Goal: Find specific page/section: Find specific page/section

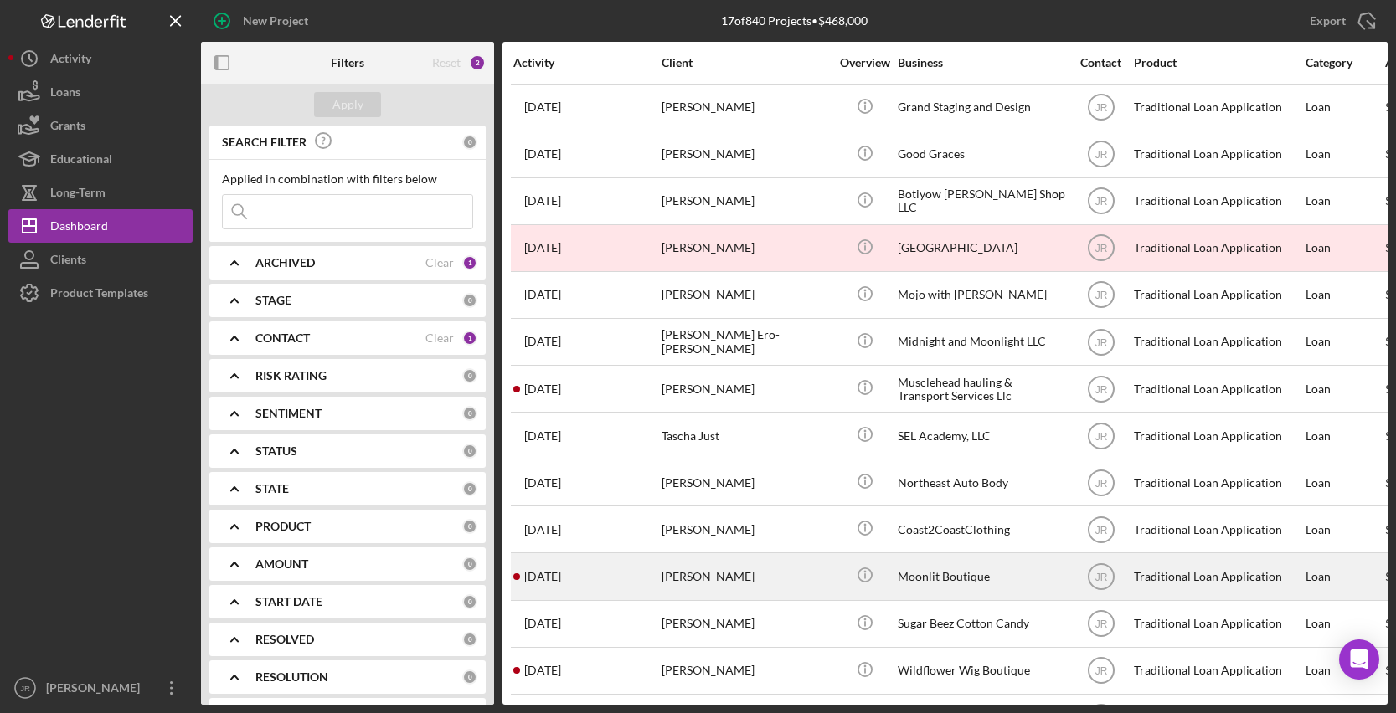
scroll to position [198, 0]
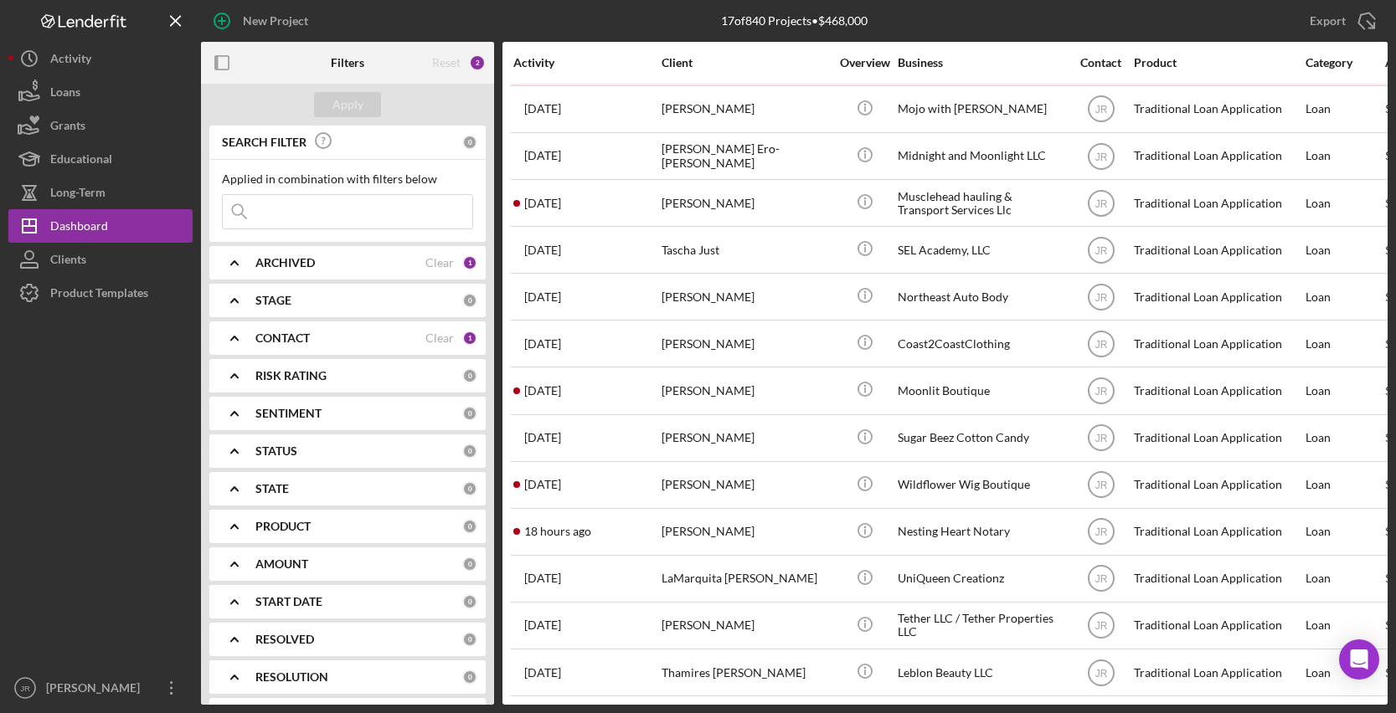
click at [309, 343] on b "CONTACT" at bounding box center [282, 338] width 54 height 13
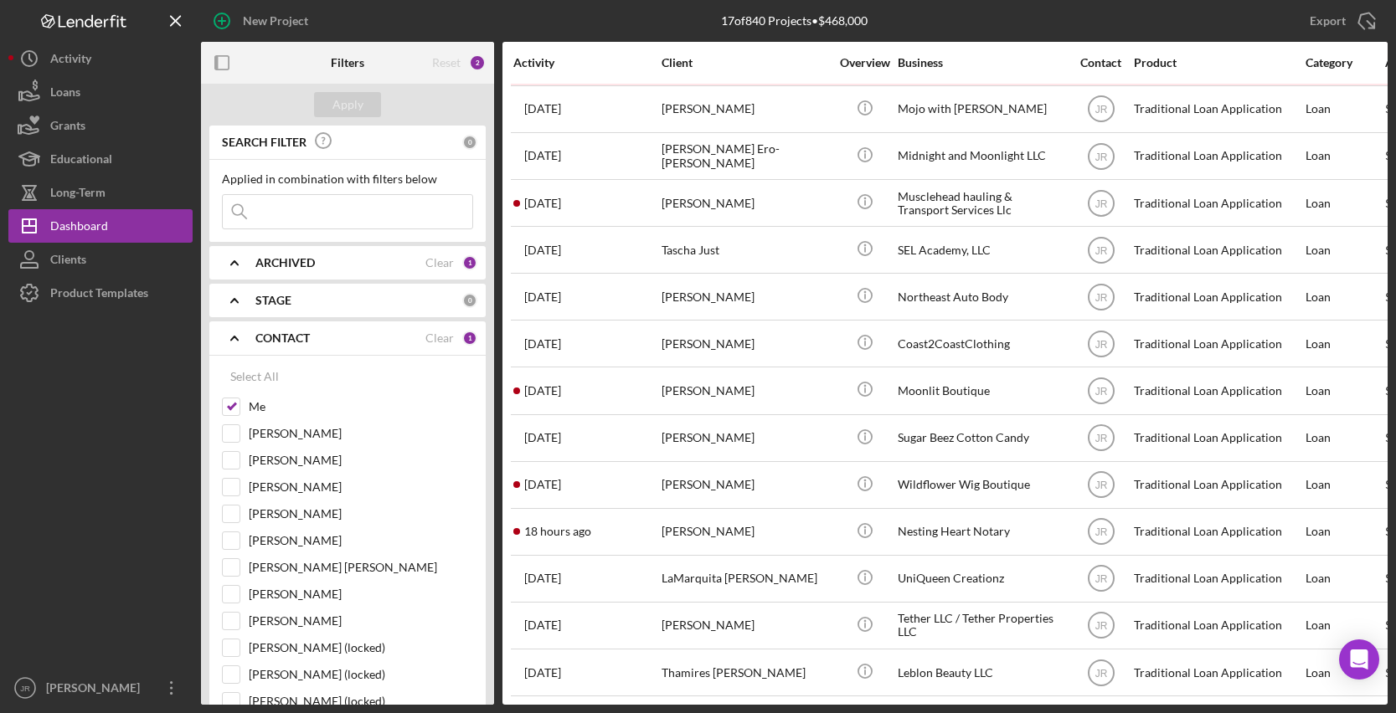
click at [309, 343] on b "CONTACT" at bounding box center [282, 338] width 54 height 13
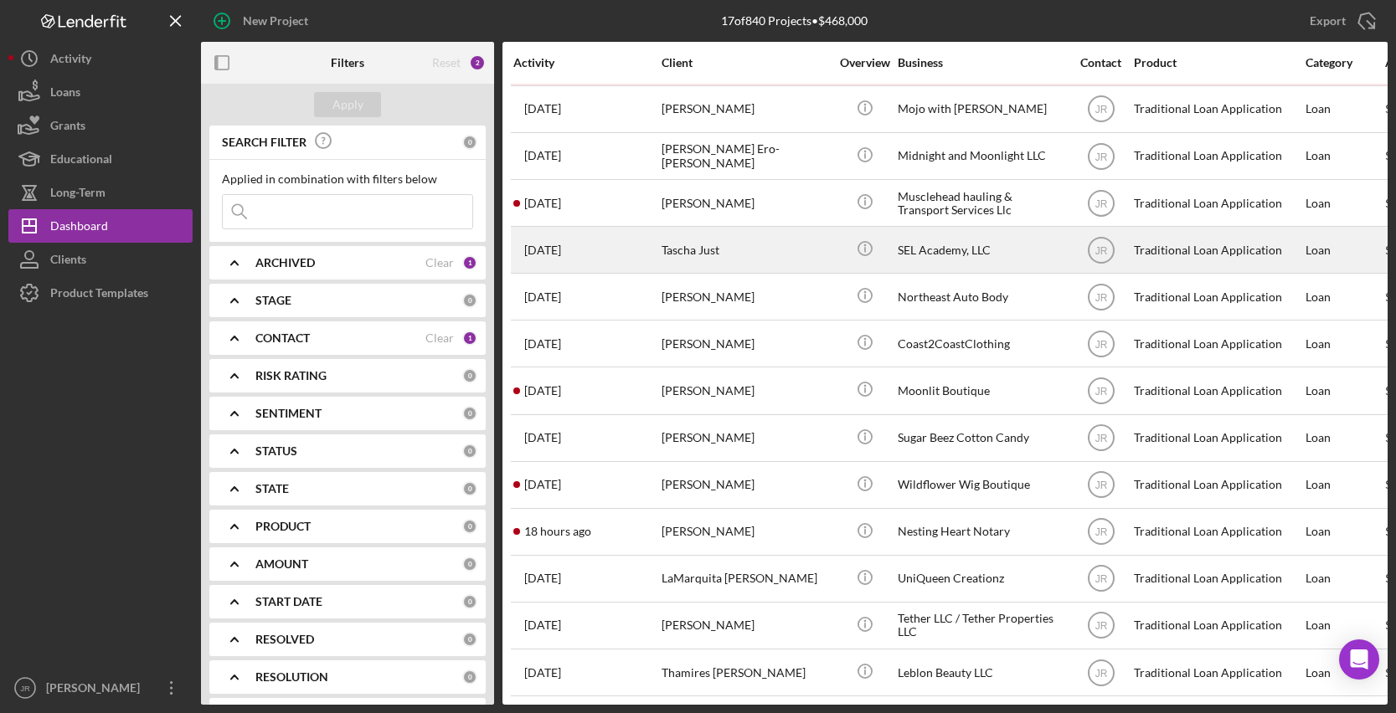
click at [666, 241] on div "Tascha Just" at bounding box center [745, 250] width 167 height 44
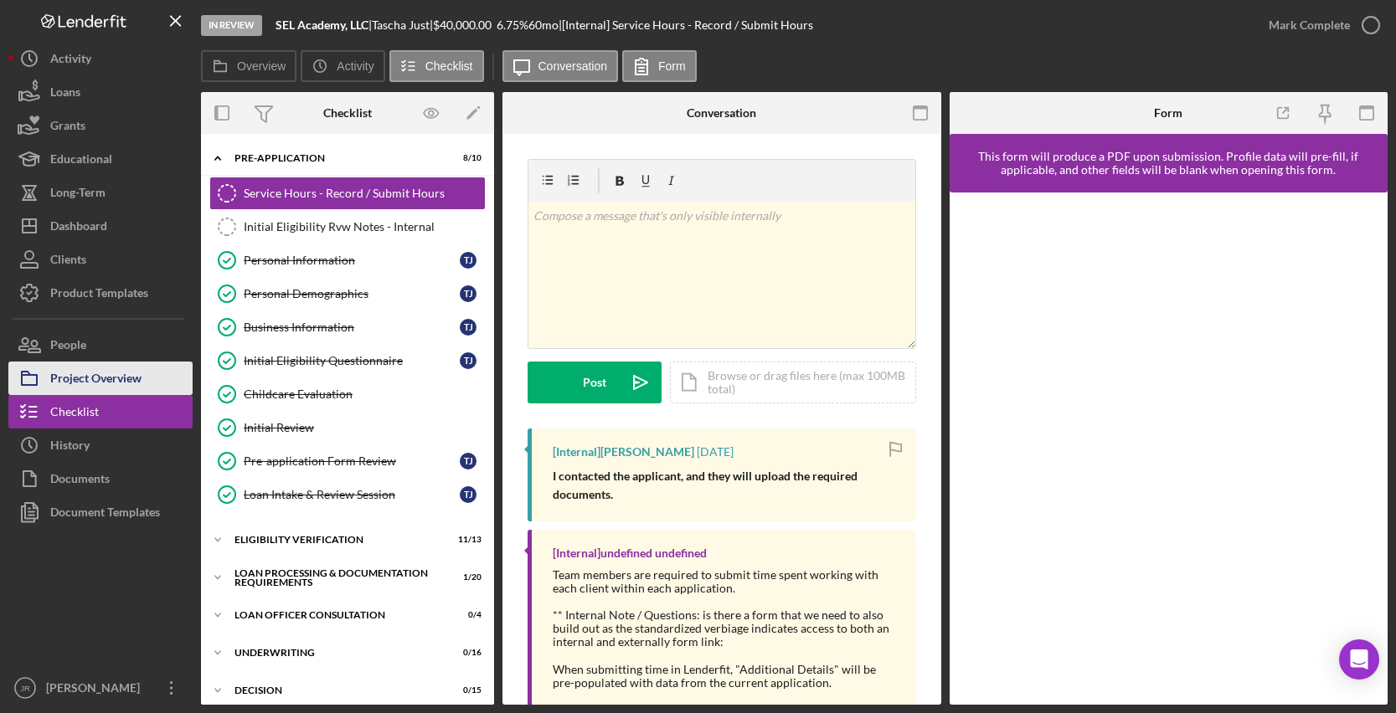
drag, startPoint x: 77, startPoint y: 378, endPoint x: 96, endPoint y: 379, distance: 19.3
click at [77, 378] on div "Project Overview" at bounding box center [95, 381] width 91 height 38
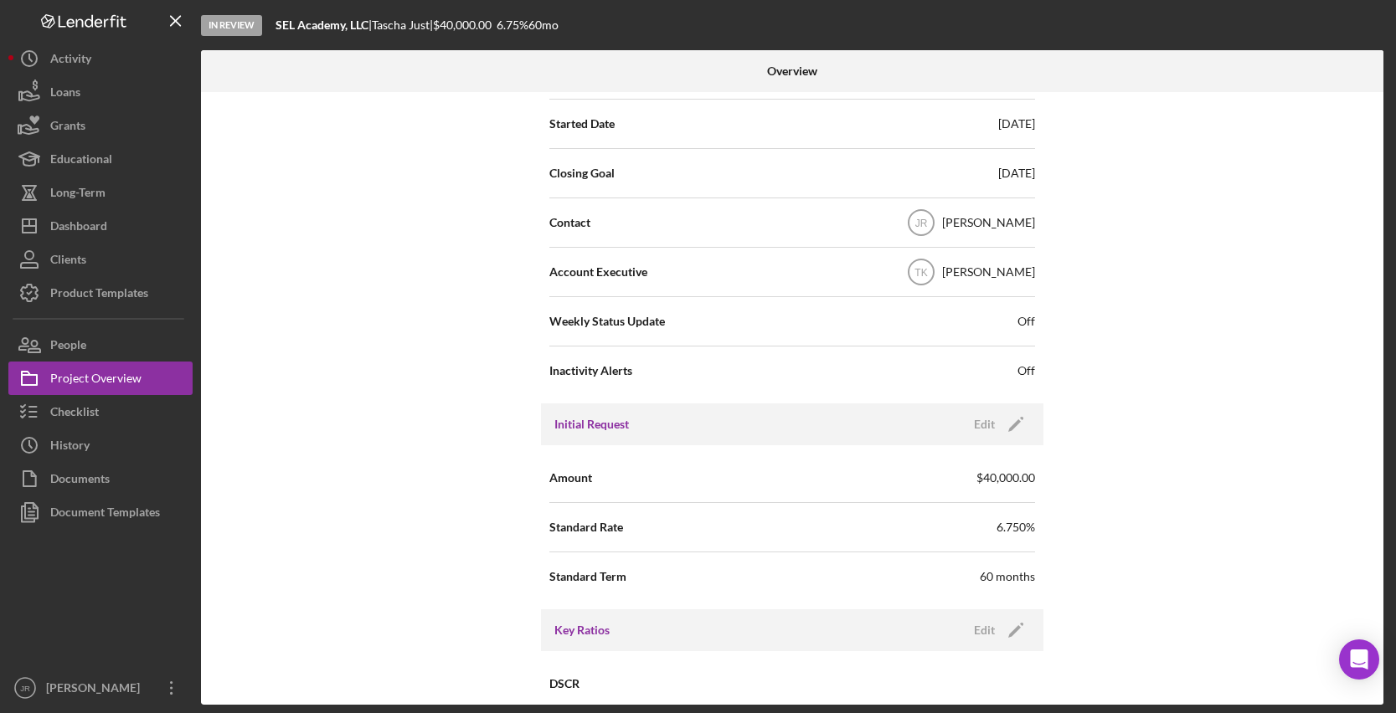
scroll to position [84, 0]
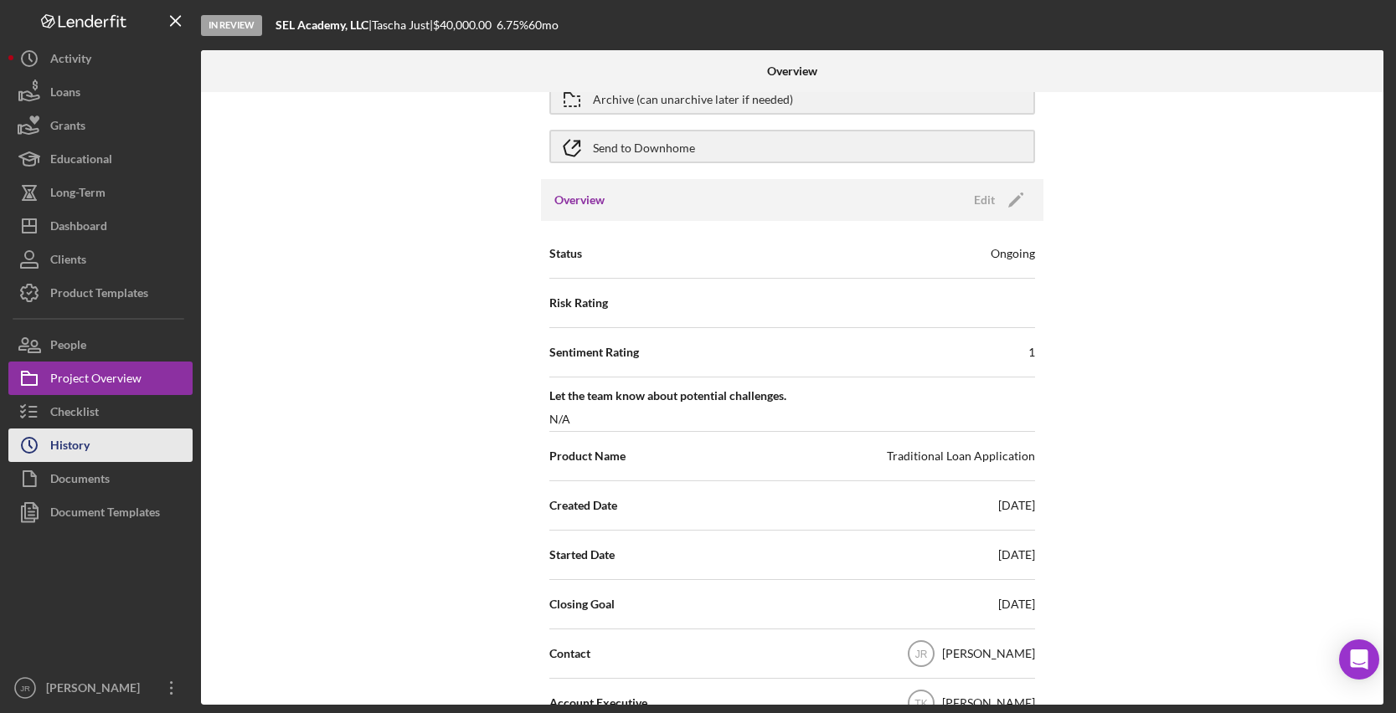
click at [39, 451] on icon "Icon/History" at bounding box center [29, 446] width 42 height 42
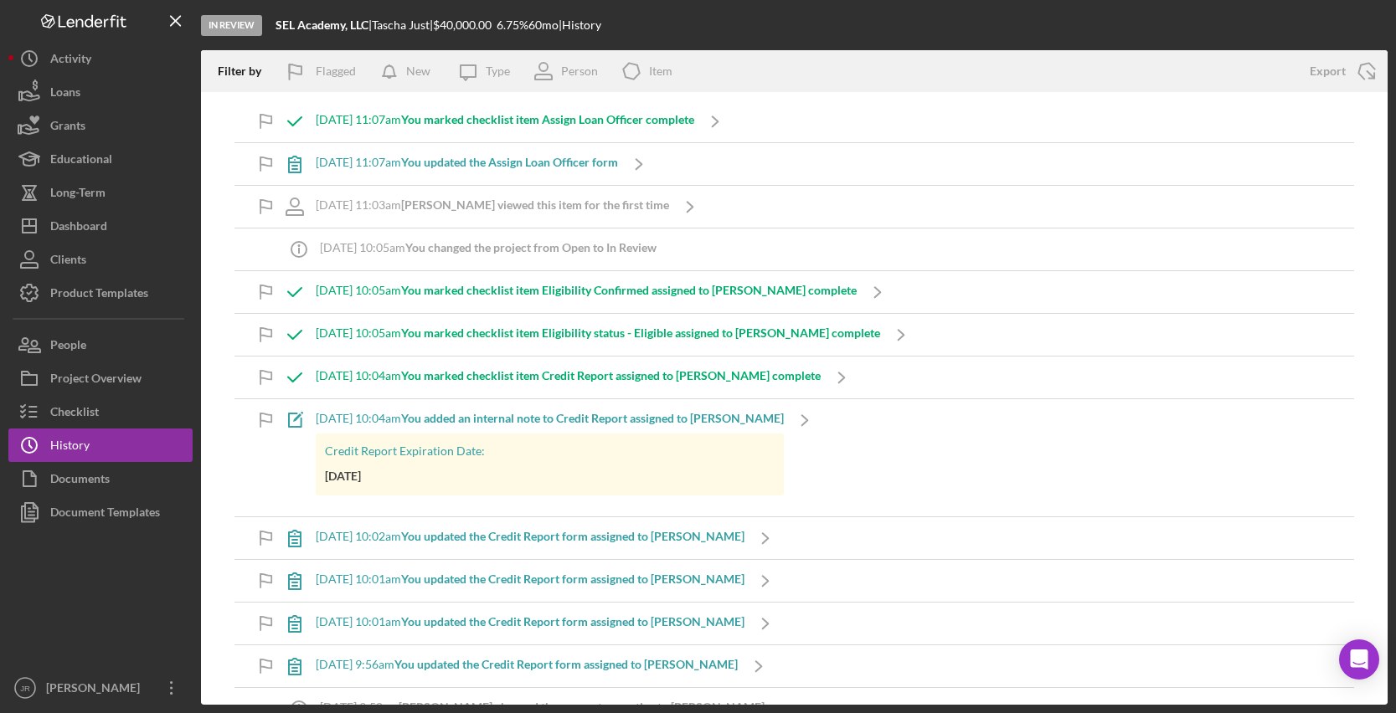
click at [1080, 33] on div "In Review SEL Academy, LLC | Tascha Just | $40,000.00 6.75 % 60 mo | History" at bounding box center [794, 25] width 1187 height 50
